Goal: Obtain resource: Obtain resource

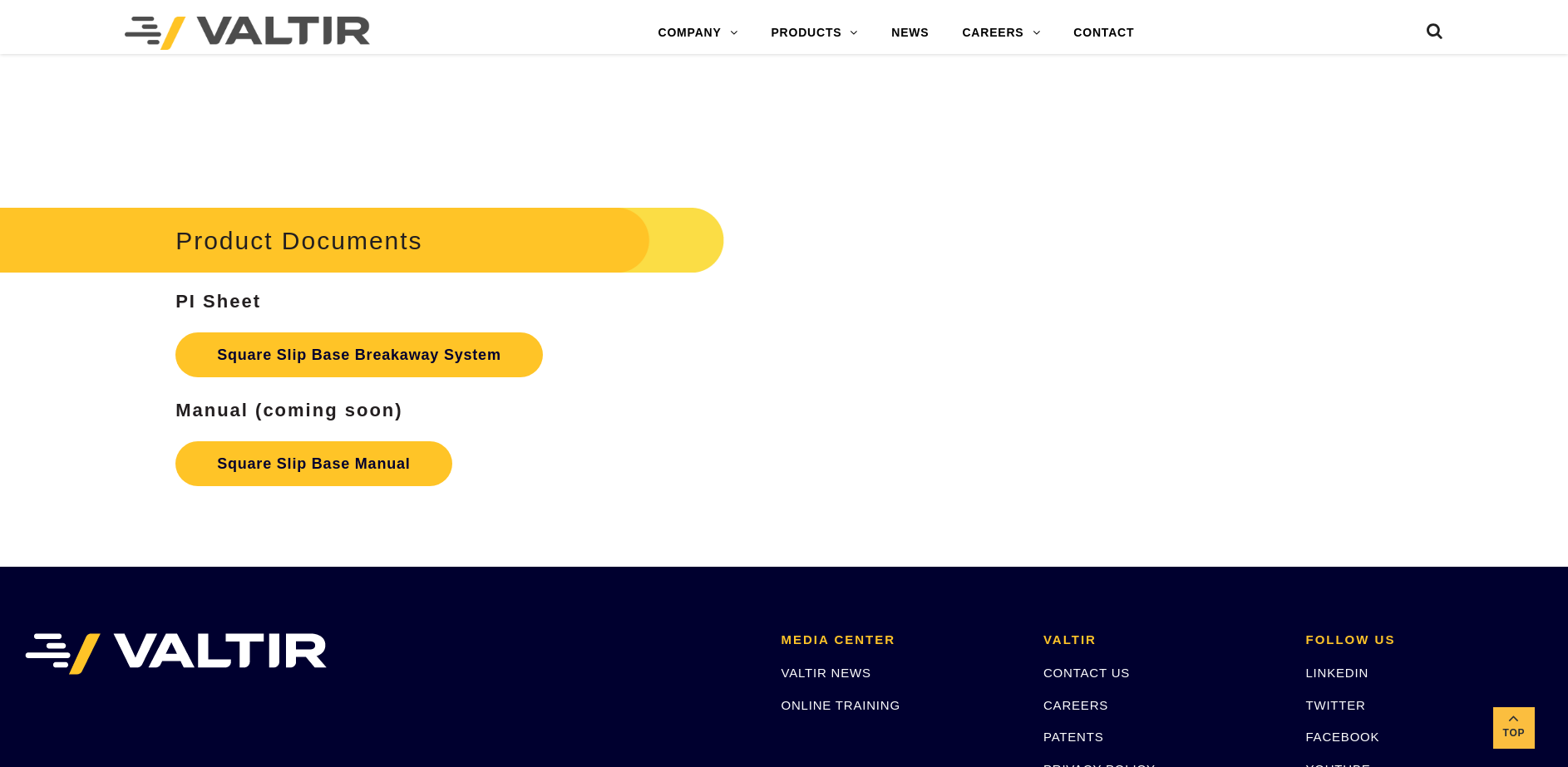
scroll to position [2742, 0]
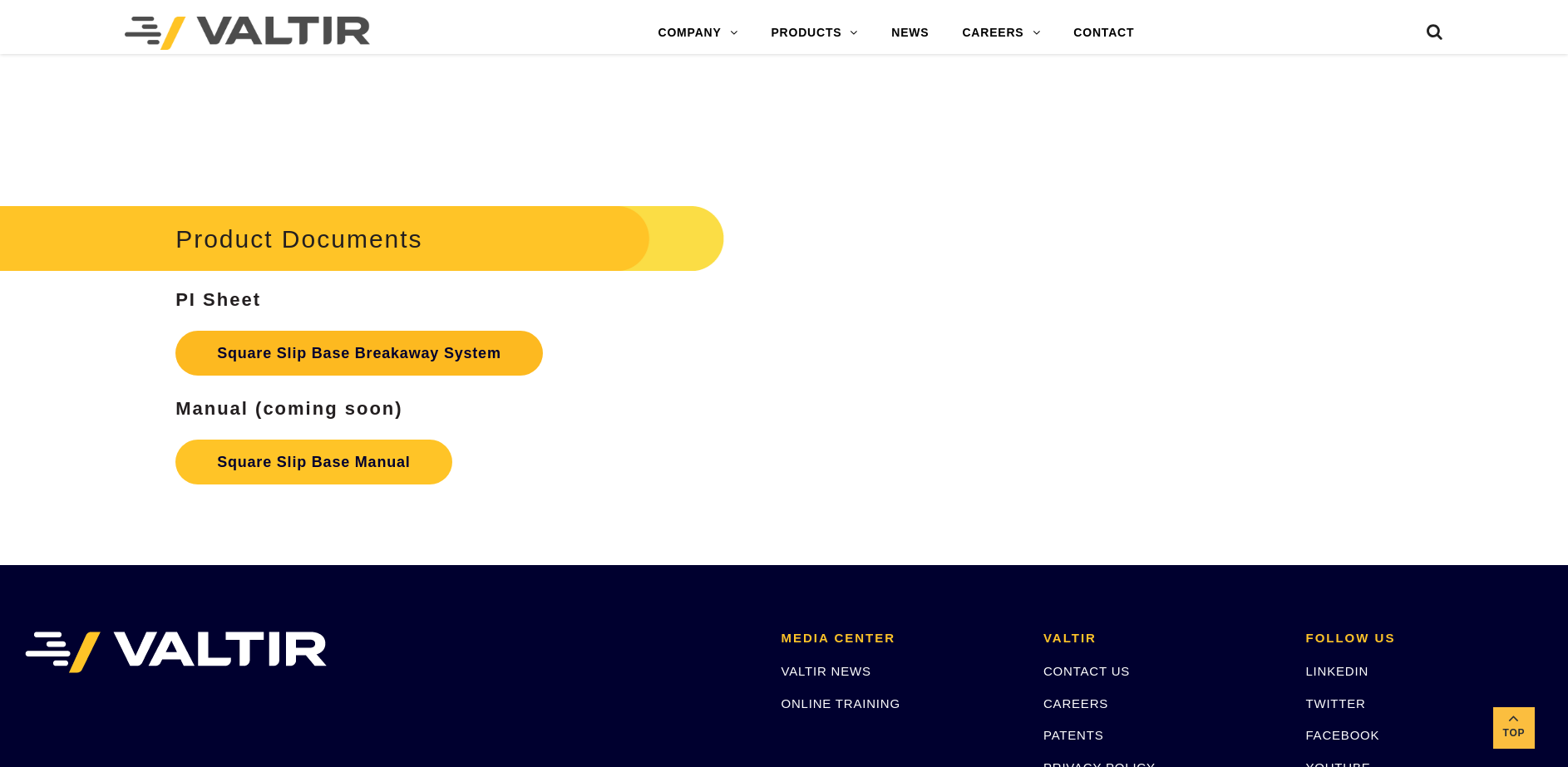
click at [293, 358] on link "Square Slip Base Breakaway System" at bounding box center [358, 353] width 367 height 45
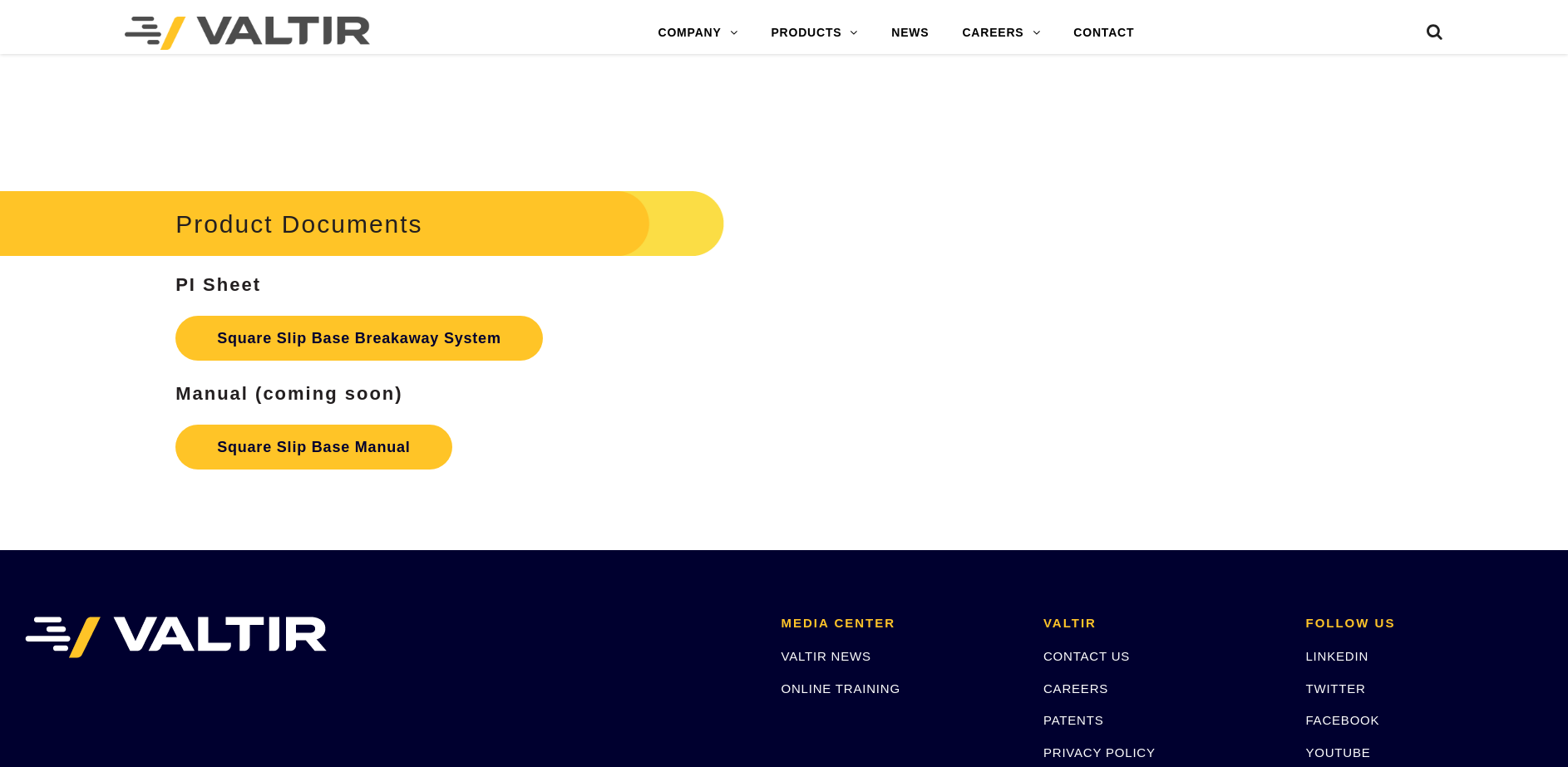
scroll to position [2742, 0]
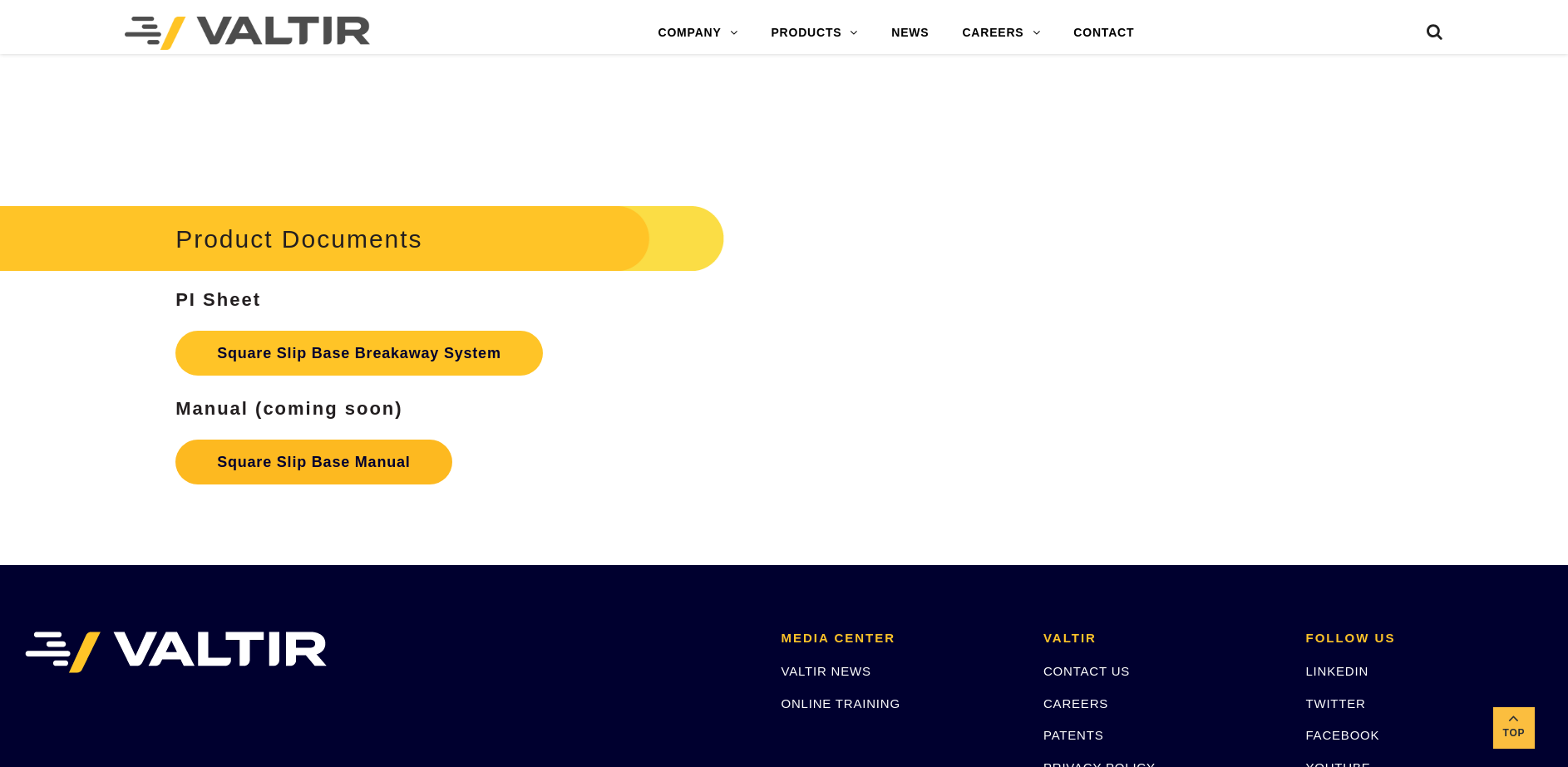
click at [330, 468] on link "Square Slip Base Manual" at bounding box center [313, 462] width 276 height 45
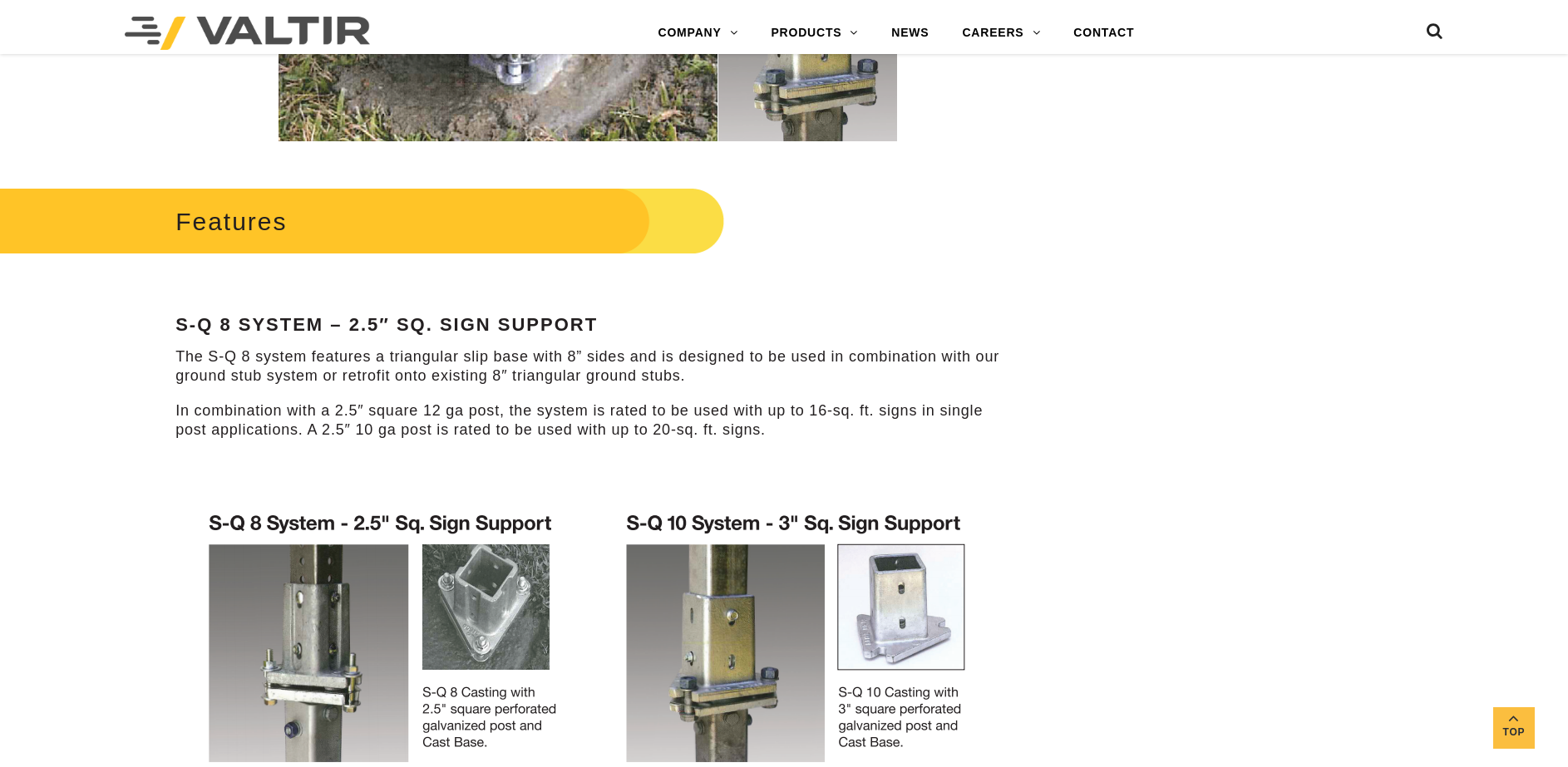
scroll to position [546, 0]
